Goal: Task Accomplishment & Management: Use online tool/utility

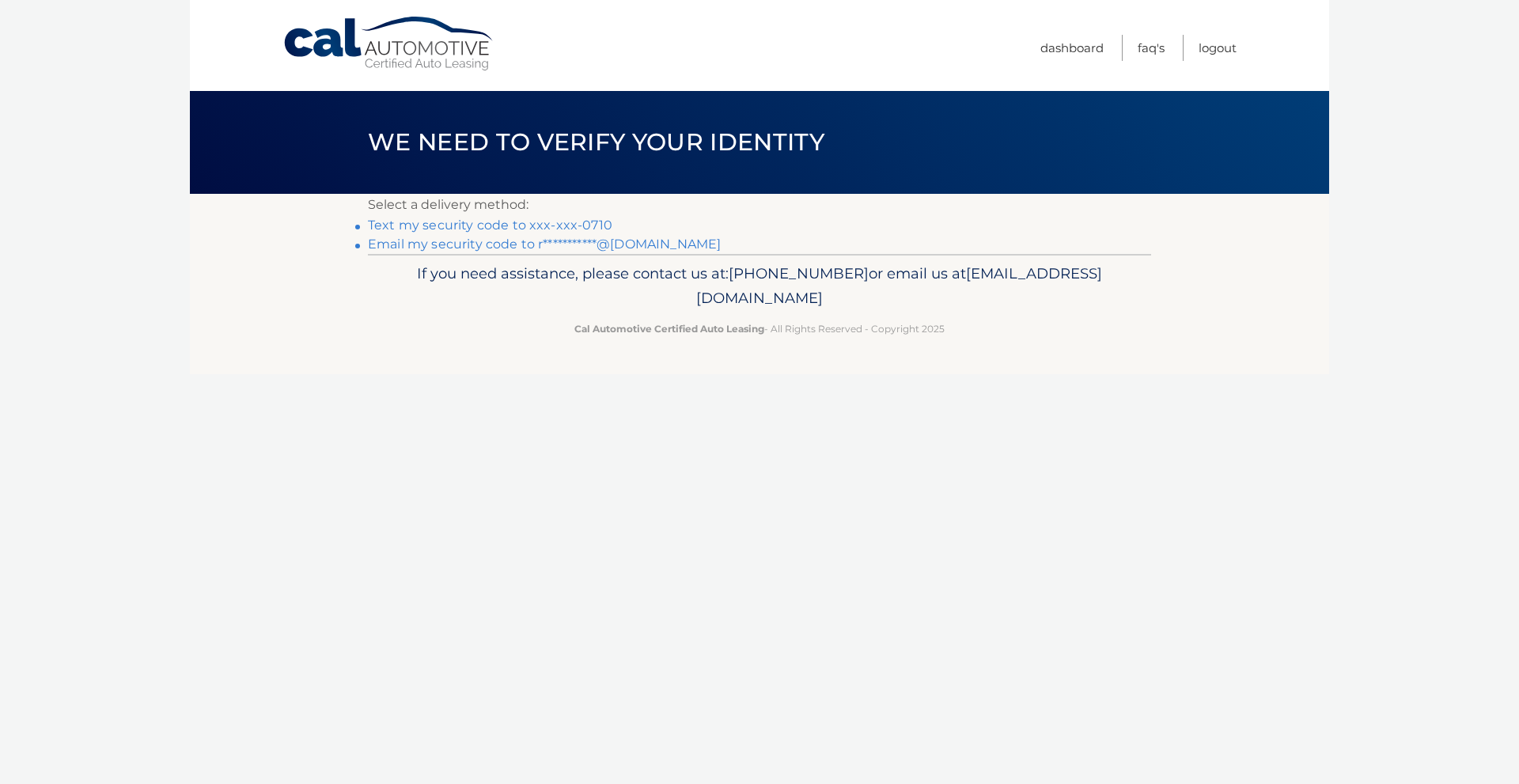
click at [598, 247] on link "**********" at bounding box center [544, 244] width 353 height 15
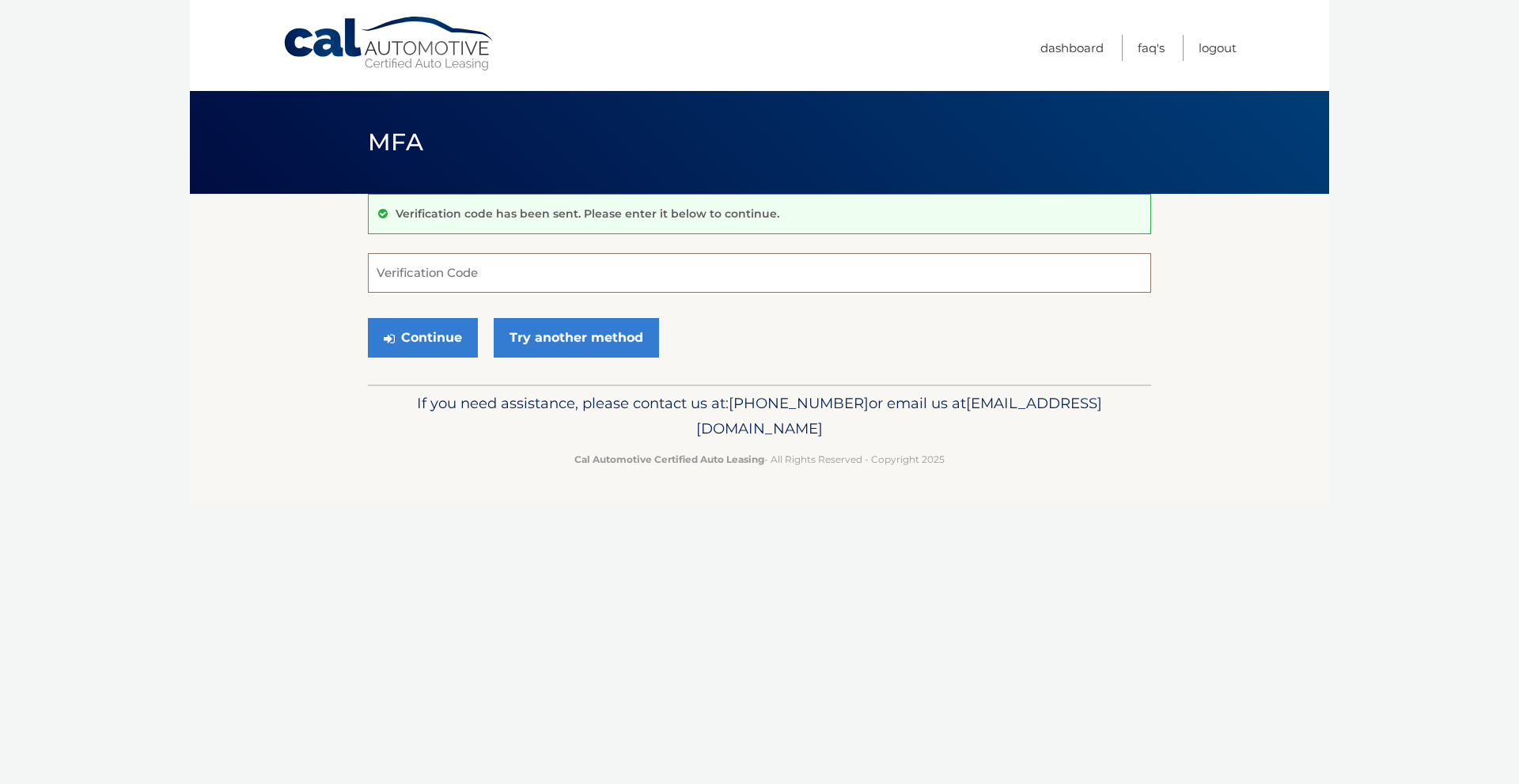
click at [504, 279] on input "Verification Code" at bounding box center [760, 272] width 784 height 39
click at [496, 281] on input "Verification Code" at bounding box center [760, 272] width 784 height 39
paste input "382360"
click at [437, 336] on button "Continue" at bounding box center [423, 337] width 110 height 39
click at [460, 286] on input "382360" at bounding box center [760, 272] width 784 height 39
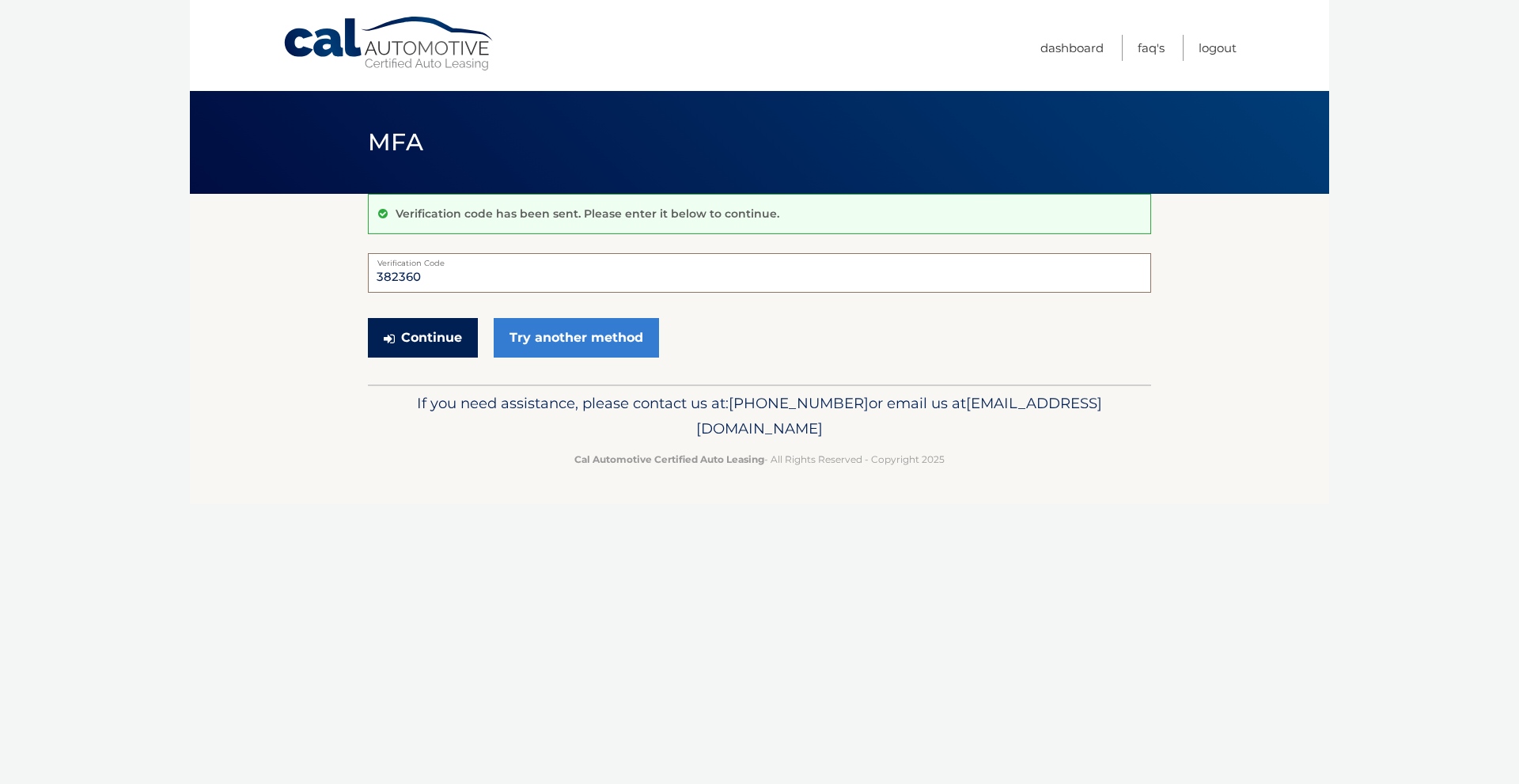
type input "382360"
click at [421, 337] on button "Continue" at bounding box center [423, 337] width 110 height 39
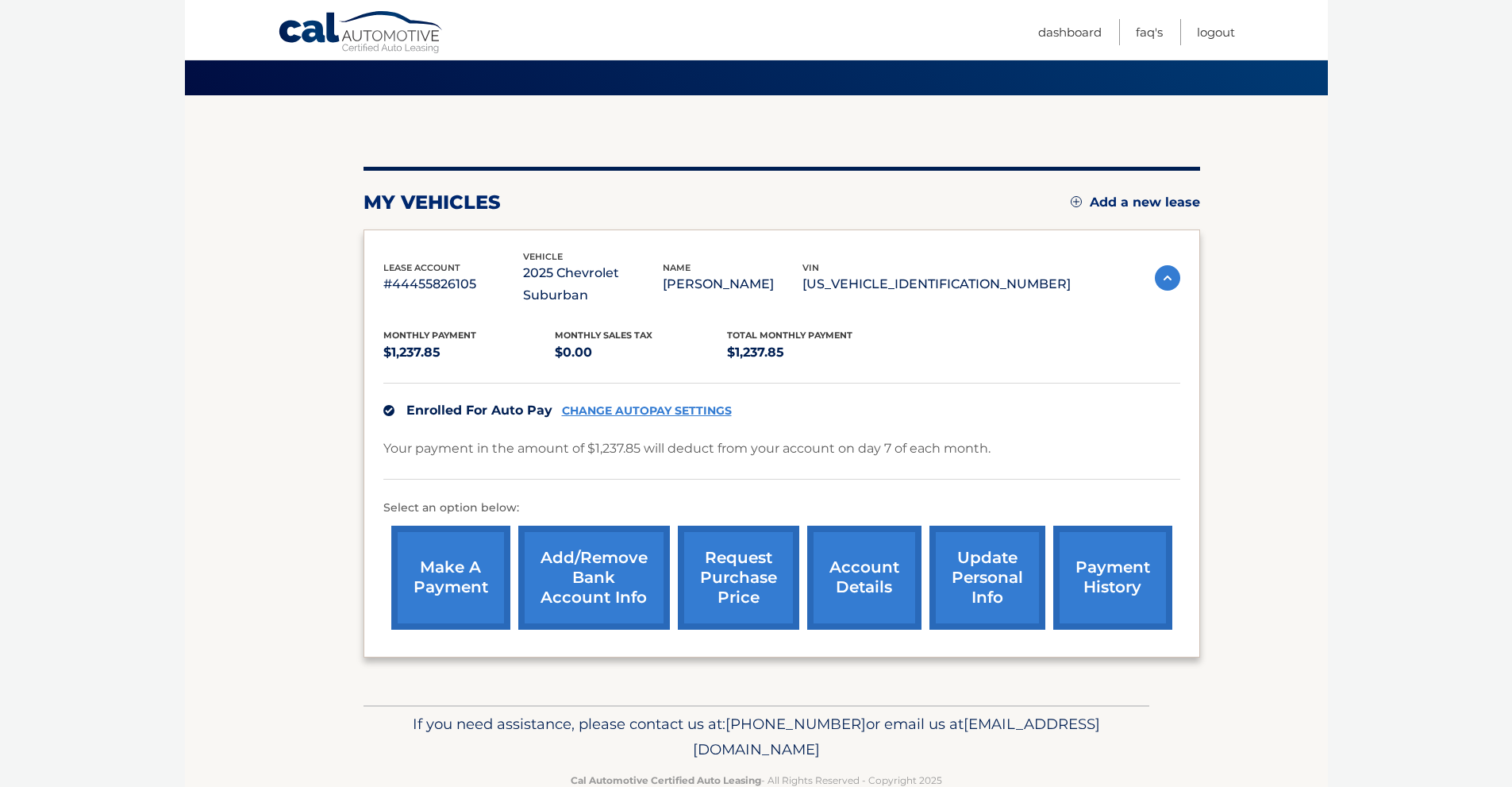
scroll to position [115, 0]
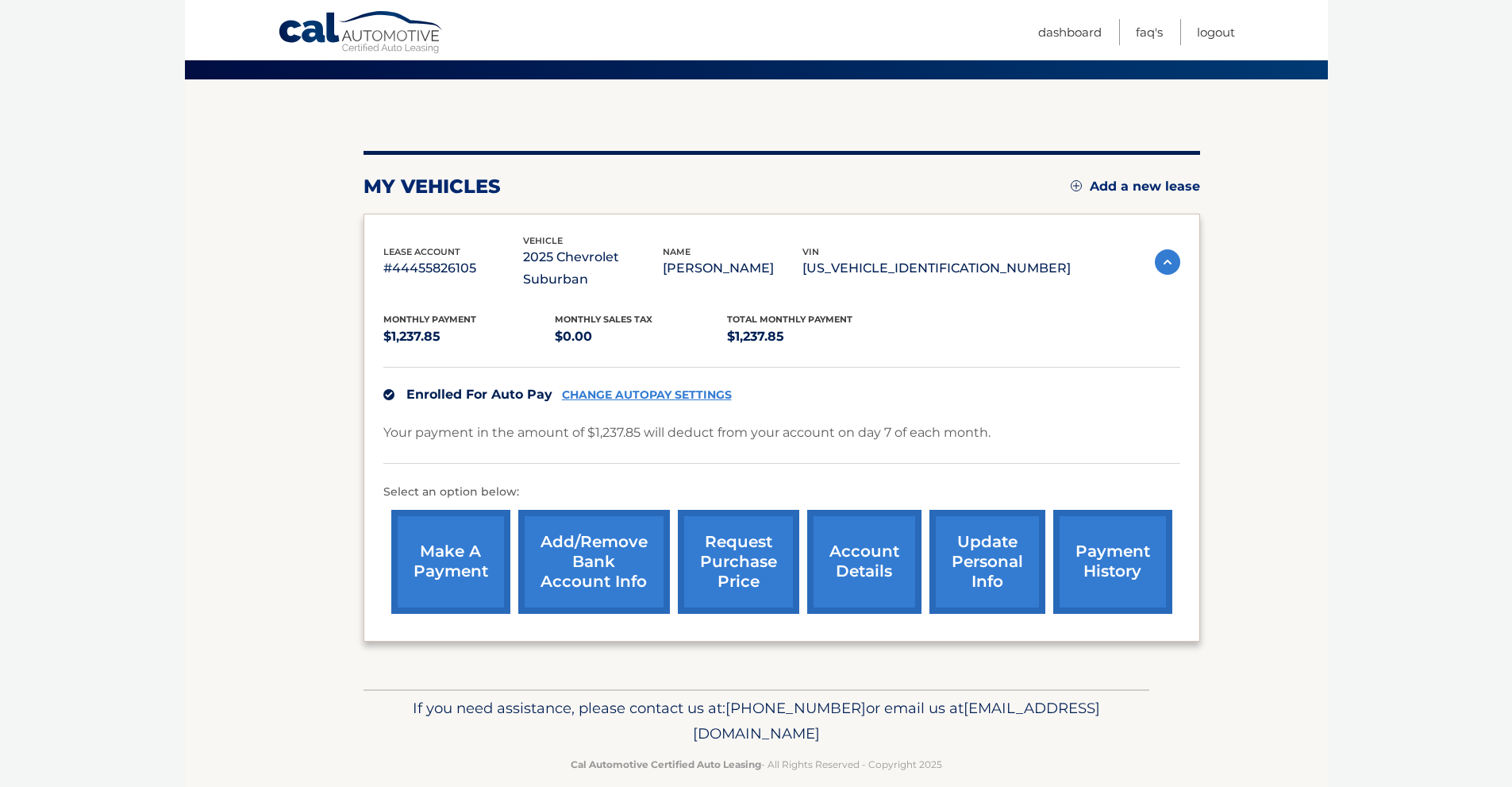
click at [726, 557] on link "request purchase price" at bounding box center [738, 562] width 121 height 104
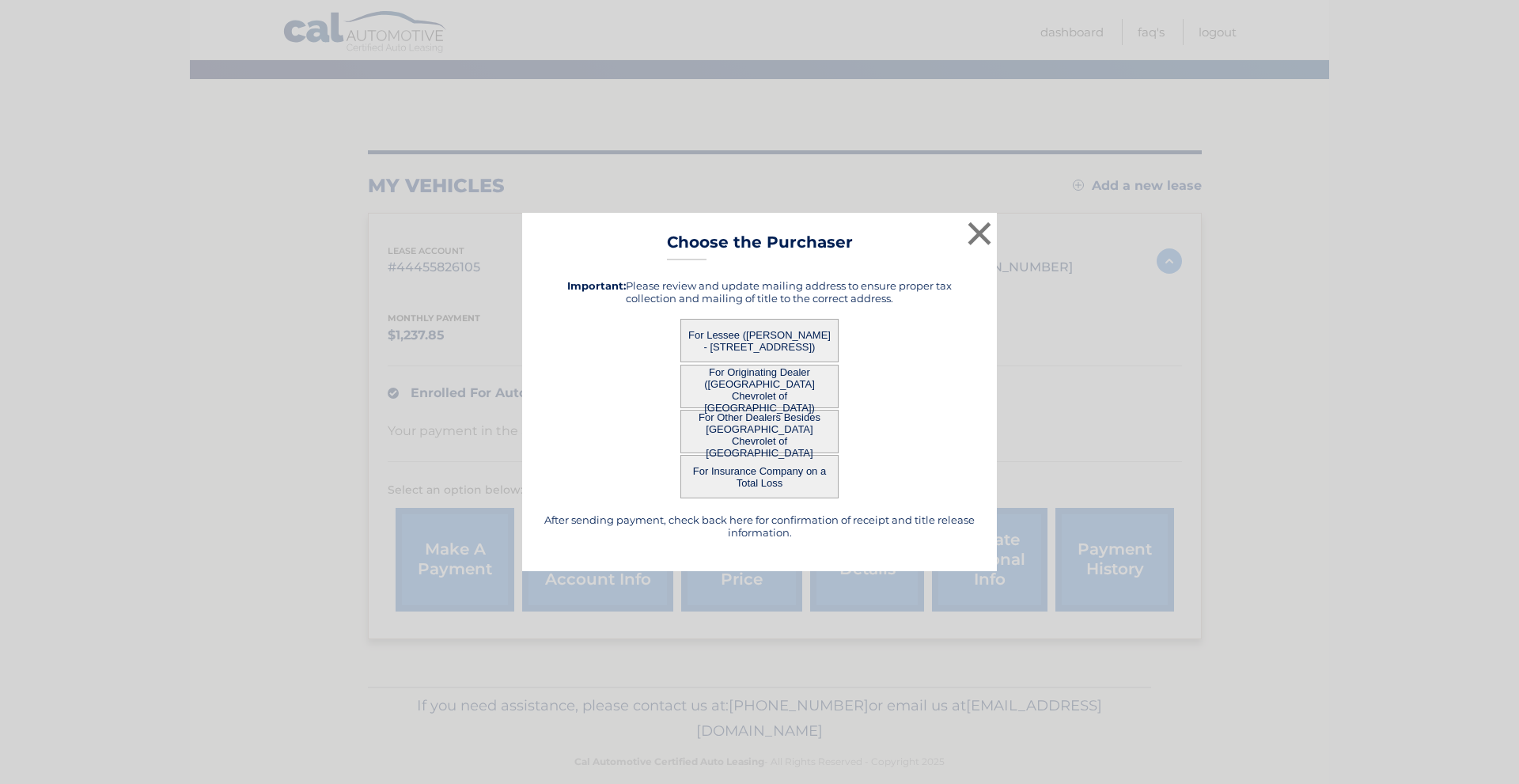
click at [804, 436] on button "For Other Dealers Besides East Hills Chevrolet of Roslyn" at bounding box center [760, 431] width 158 height 43
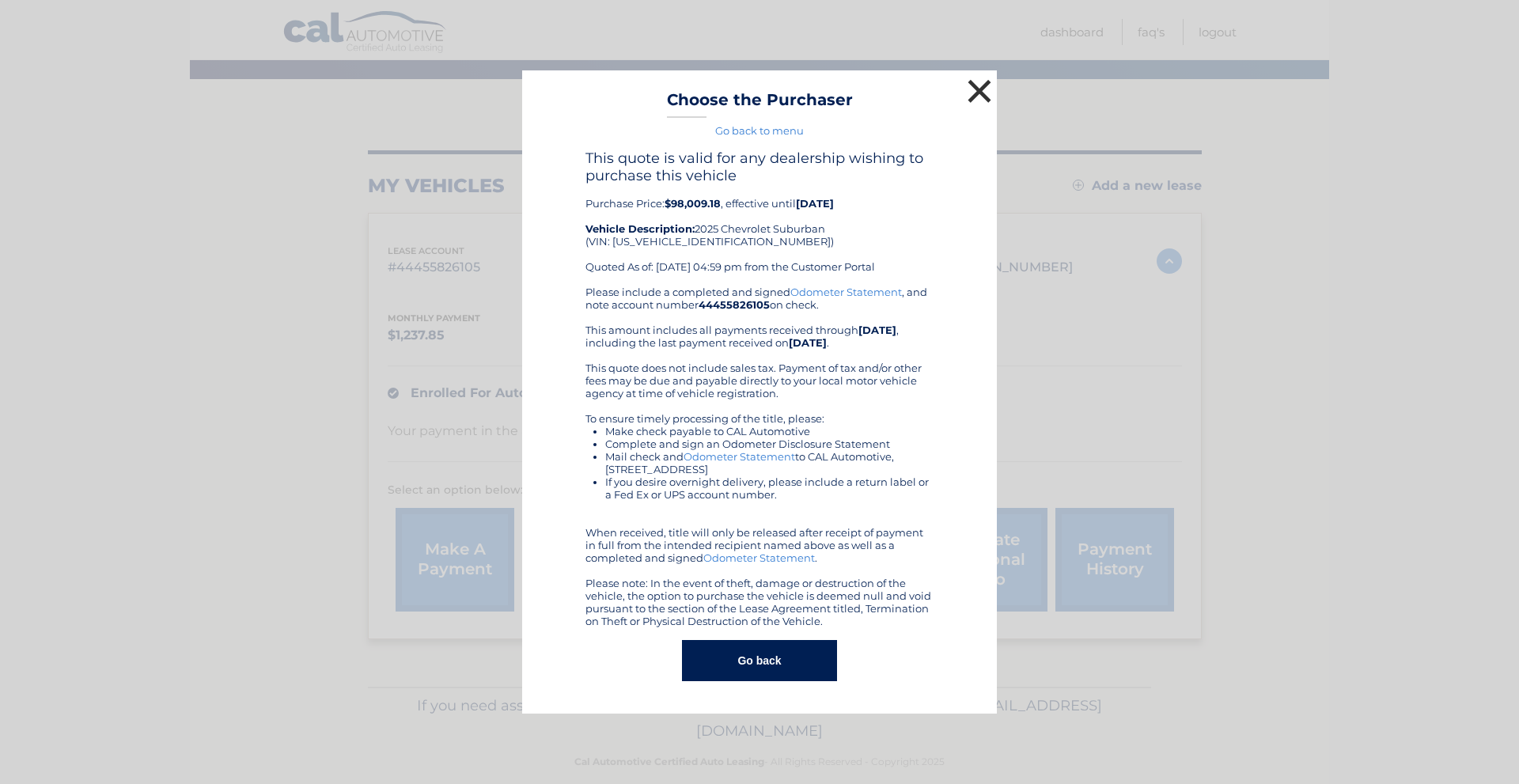
click at [979, 92] on button "×" at bounding box center [979, 90] width 31 height 31
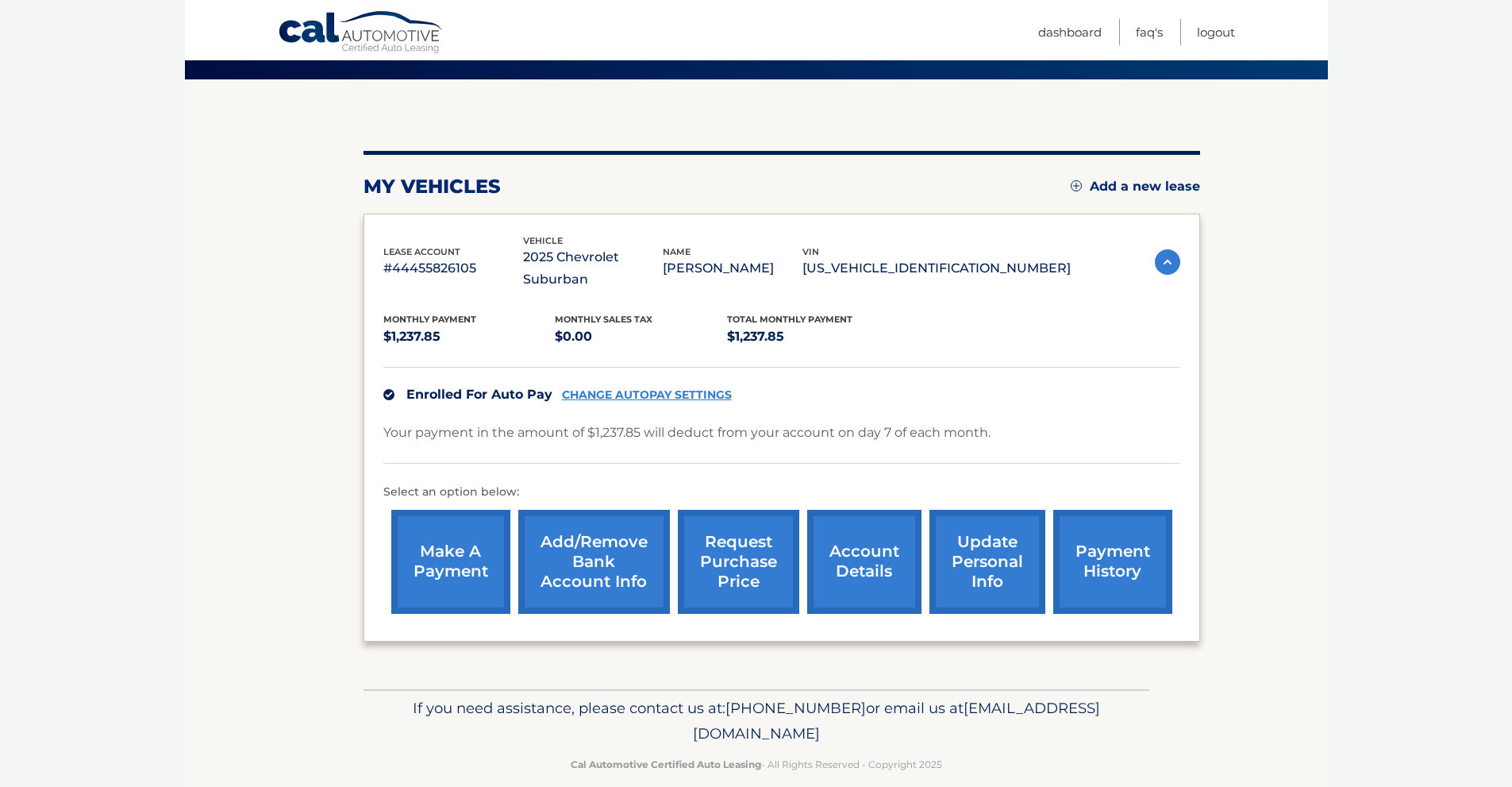
click at [710, 533] on link "request purchase price" at bounding box center [738, 562] width 121 height 104
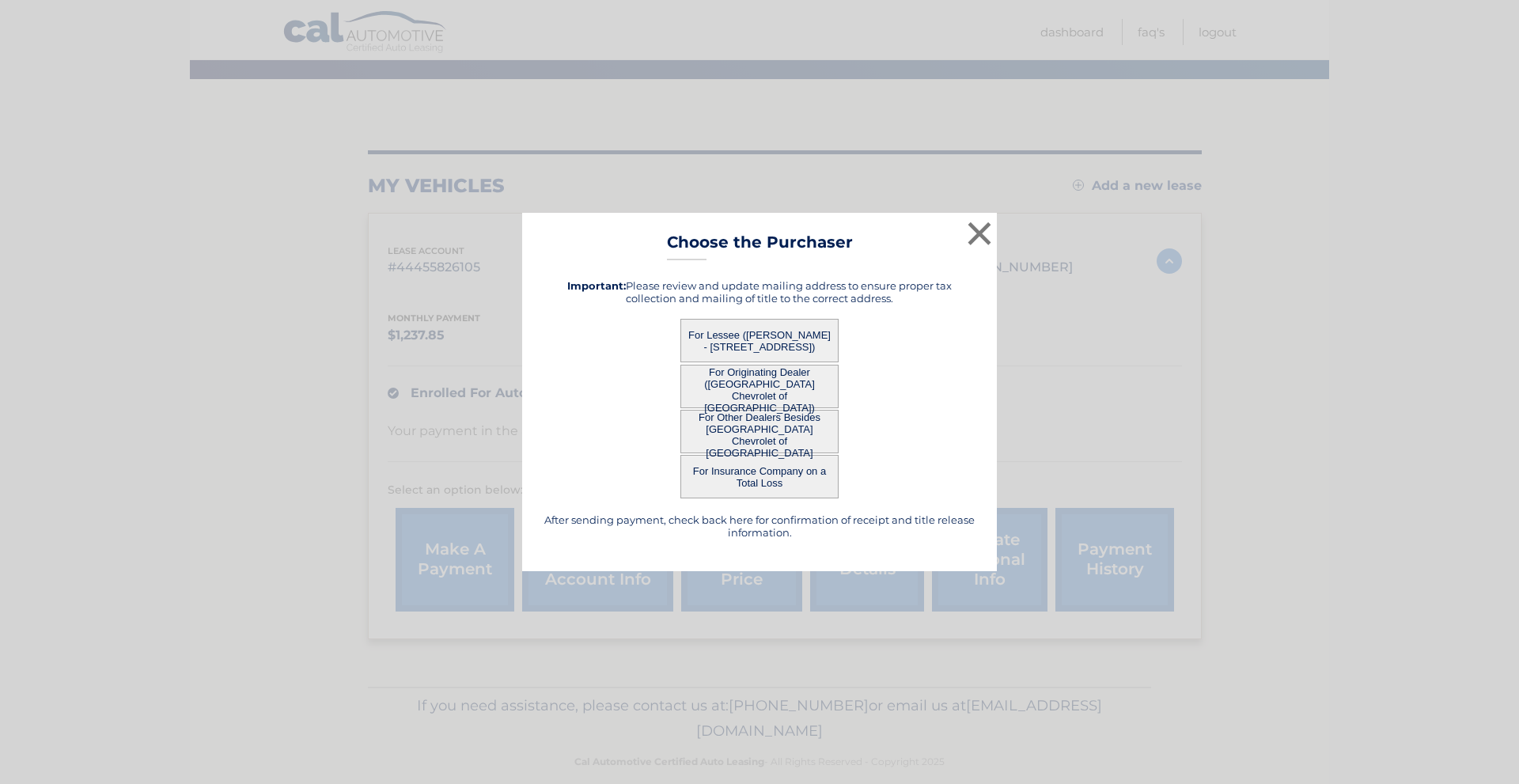
click at [743, 390] on button "For Originating Dealer (East Hills Chevrolet of Roslyn)" at bounding box center [760, 386] width 158 height 43
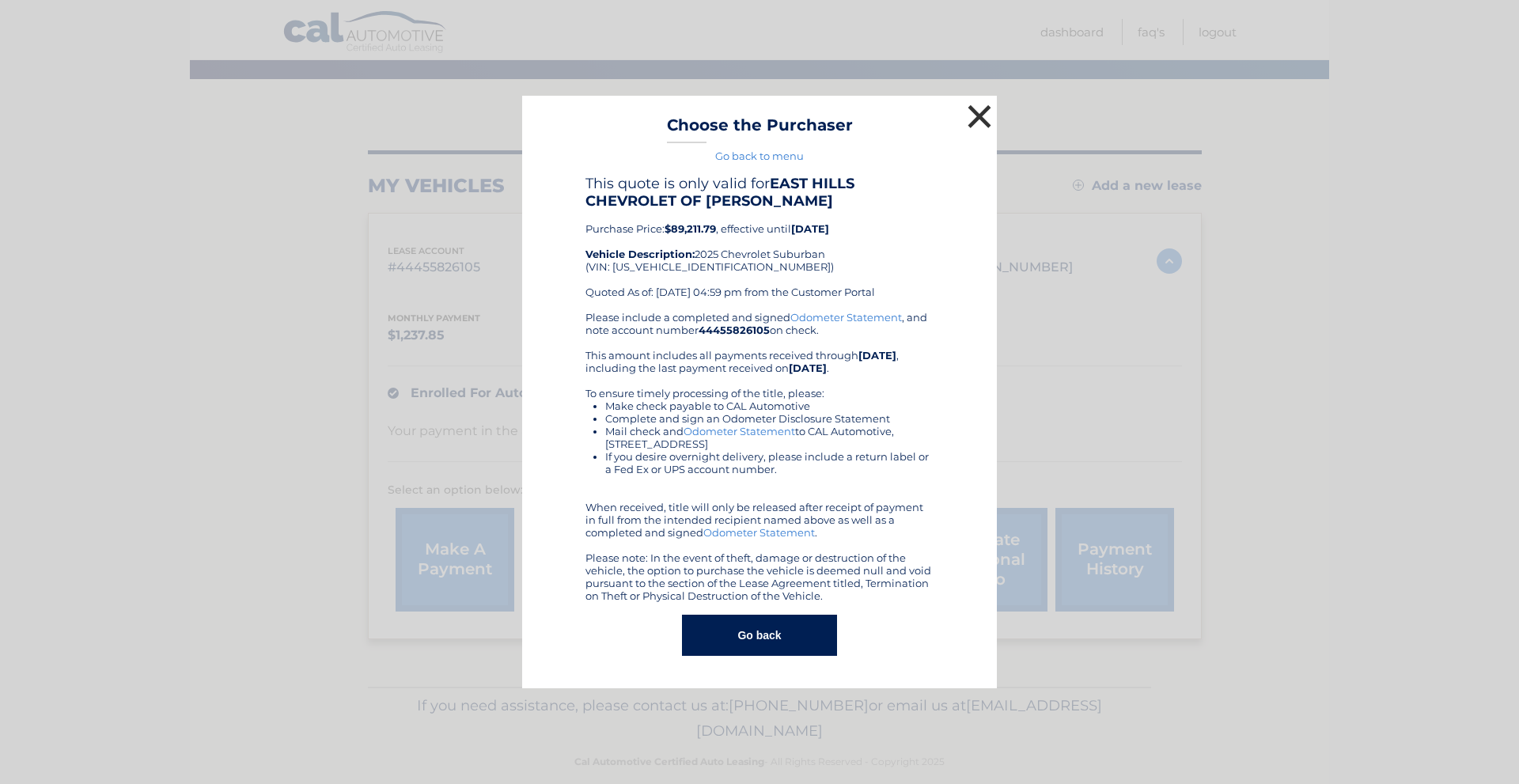
click at [976, 127] on button "×" at bounding box center [979, 116] width 31 height 31
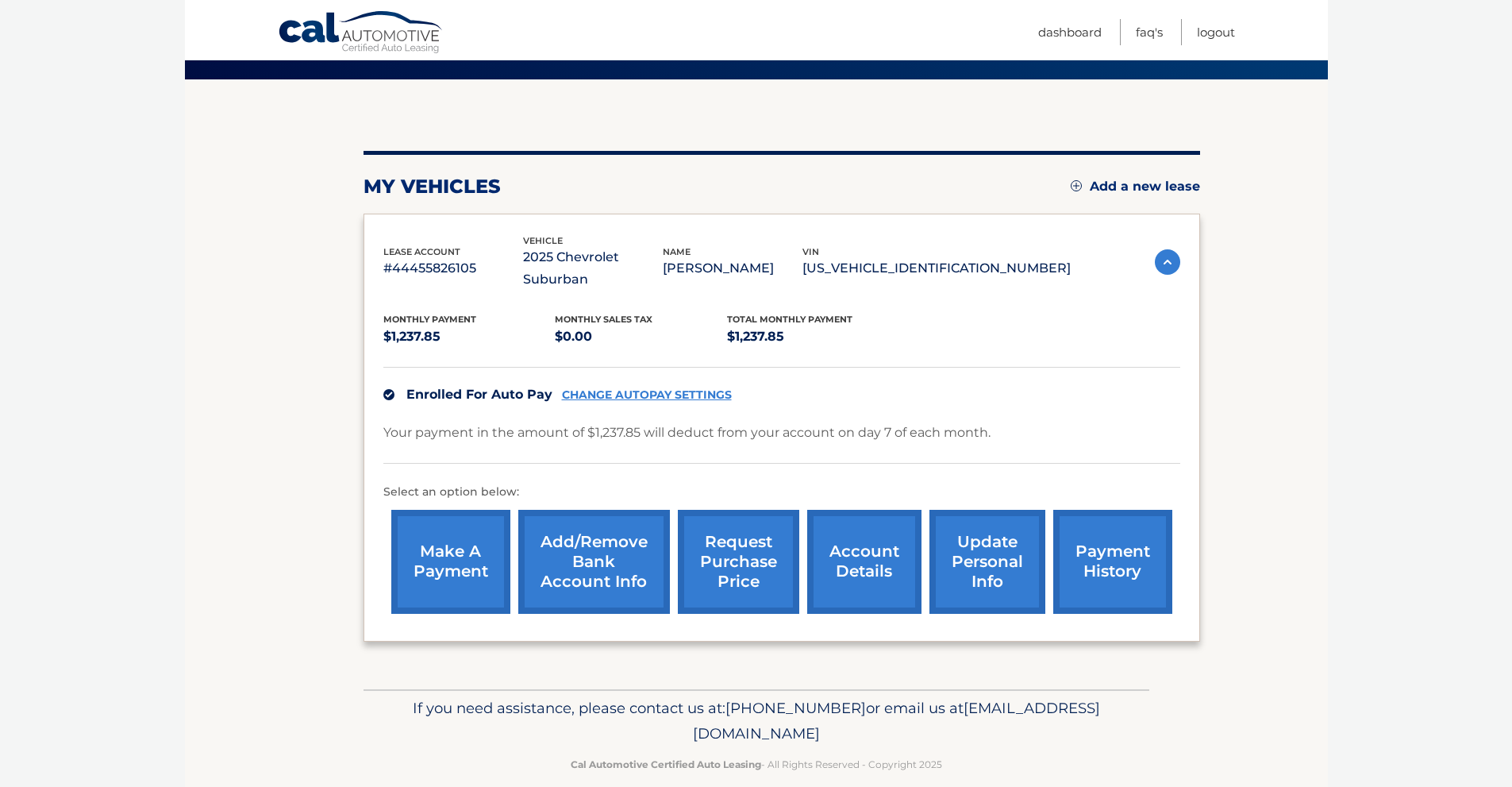
click at [754, 516] on link "request purchase price" at bounding box center [738, 562] width 121 height 104
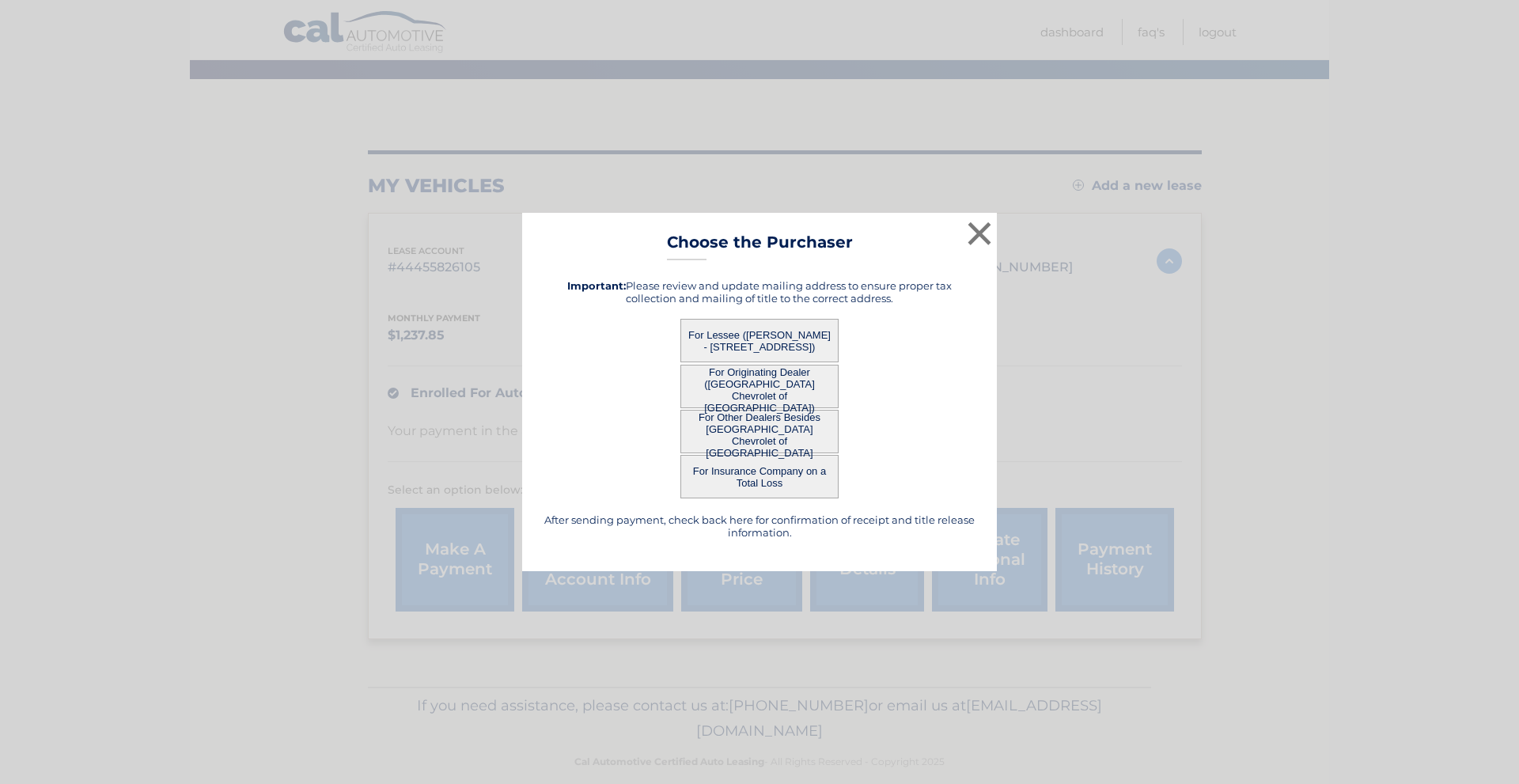
click at [789, 333] on button "For Lessee (PIRTHI GOEL - 3596 CONDOR RD, , LEVITTOWN, NY 11756)" at bounding box center [760, 340] width 158 height 43
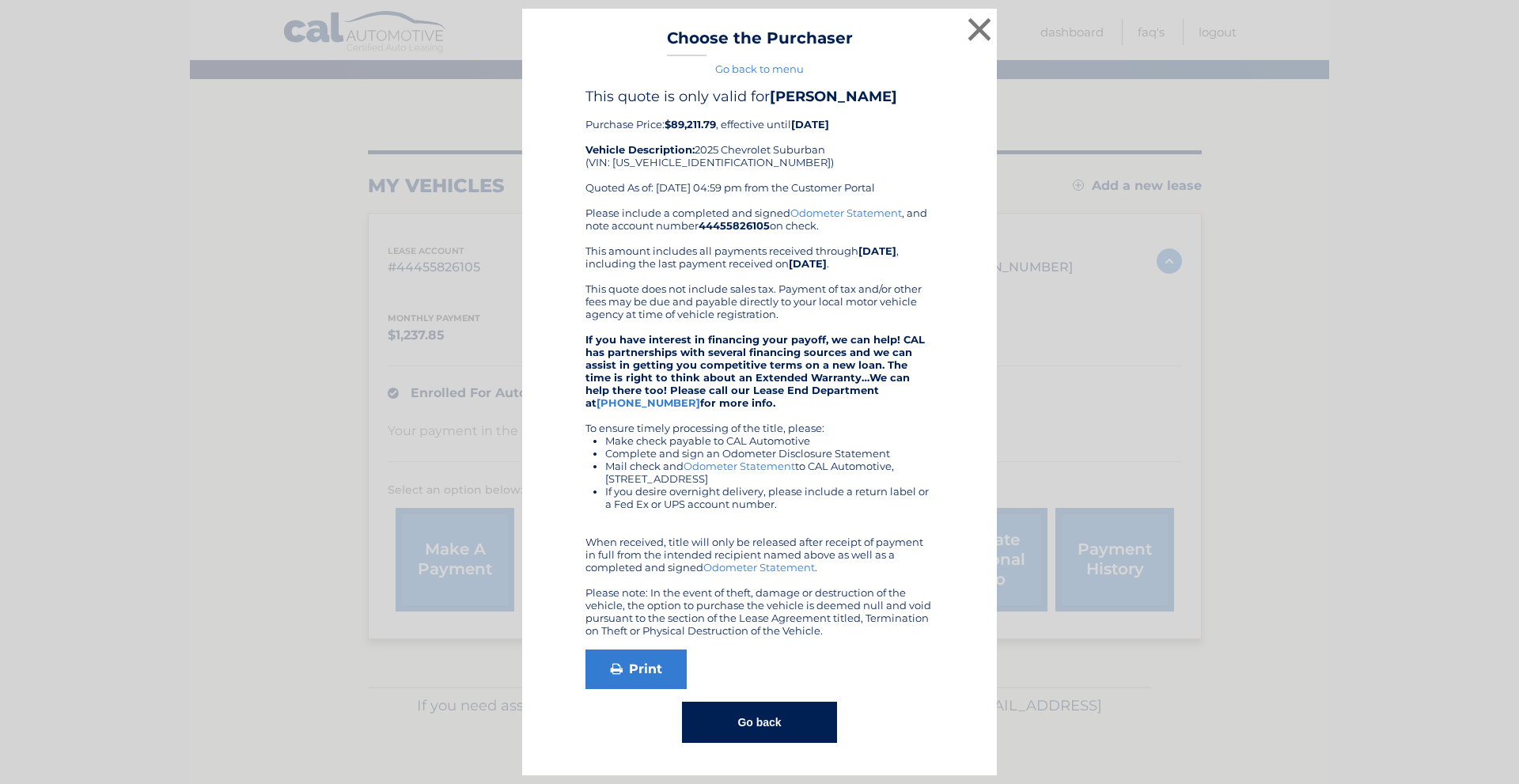
click at [780, 718] on button "Go back" at bounding box center [760, 721] width 155 height 41
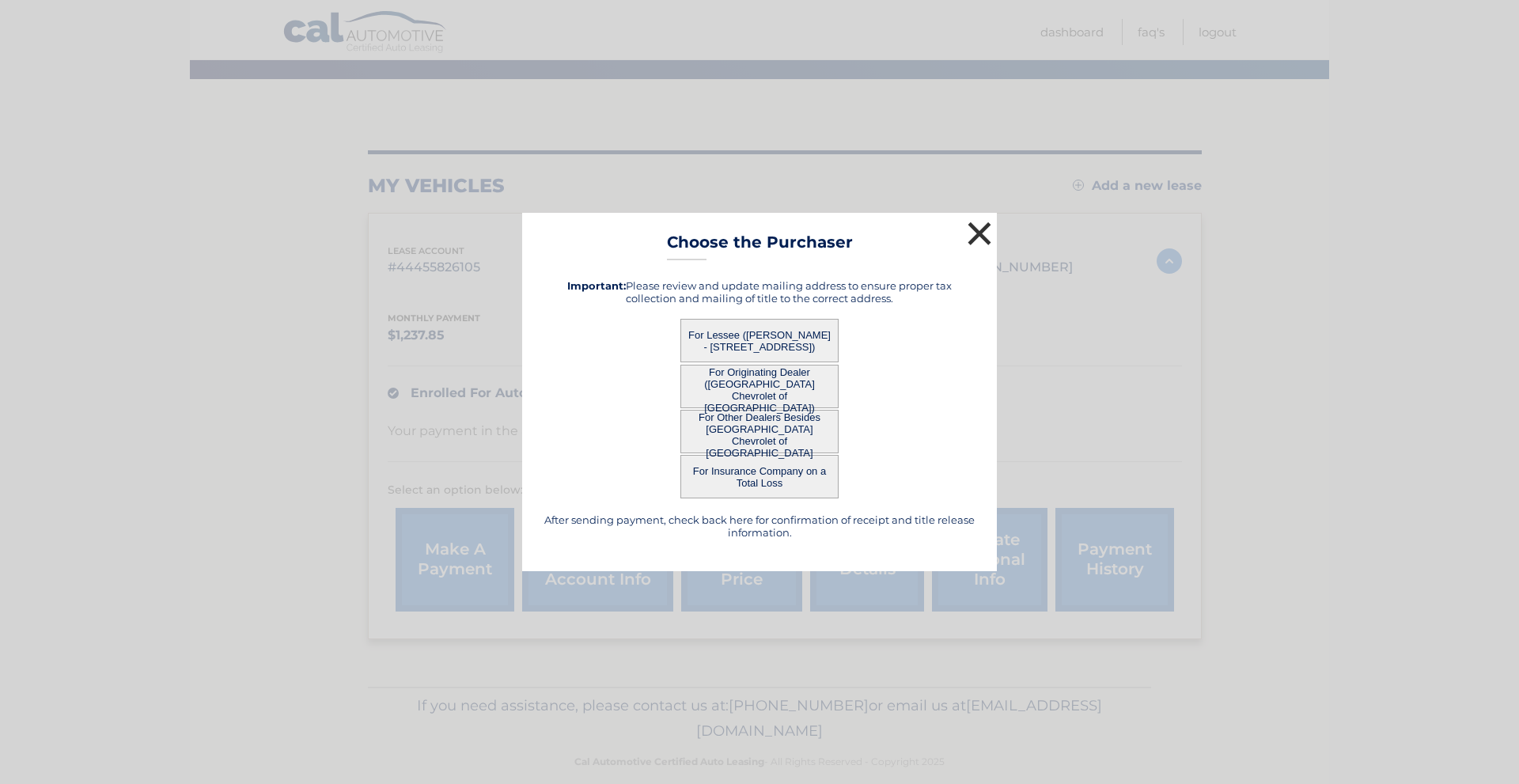
click at [977, 236] on button "×" at bounding box center [979, 233] width 31 height 31
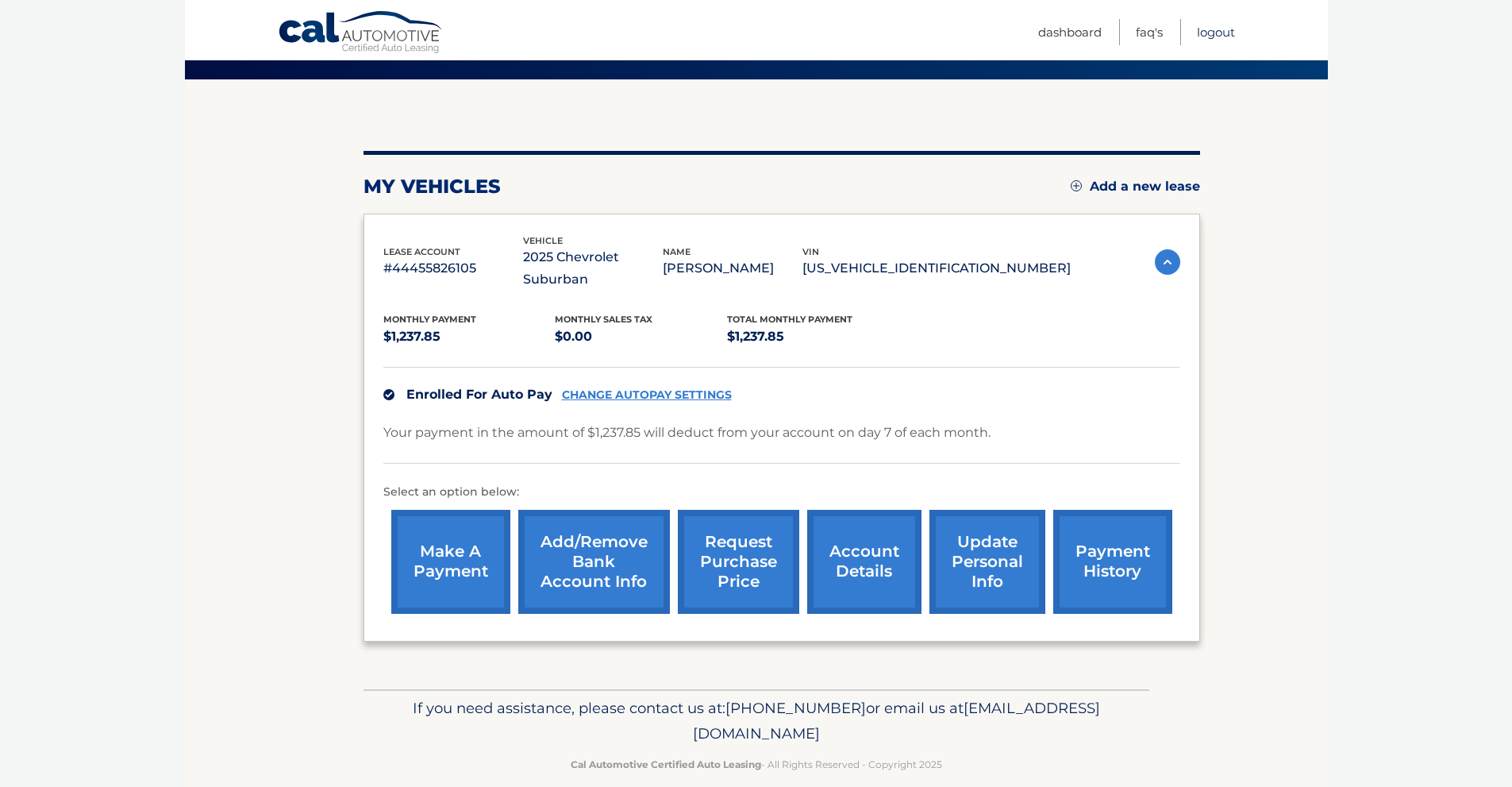
click at [1223, 22] on link "Logout" at bounding box center [1215, 32] width 38 height 26
